Goal: Check status

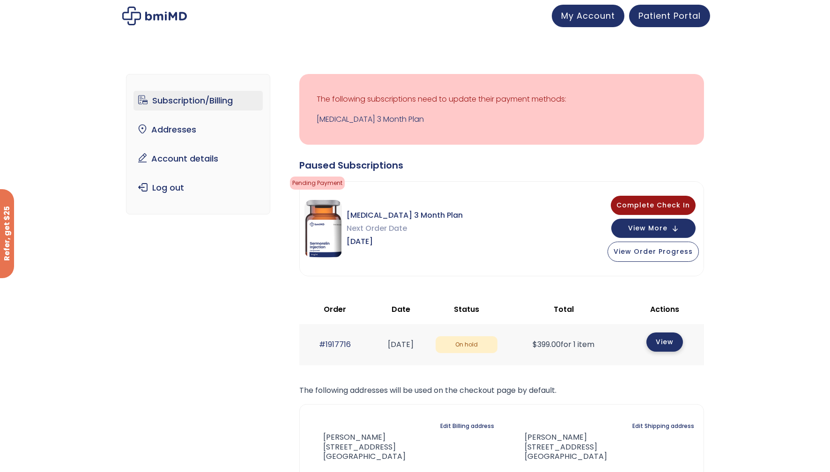
click at [674, 338] on link "View" at bounding box center [665, 342] width 37 height 19
